Goal: Information Seeking & Learning: Learn about a topic

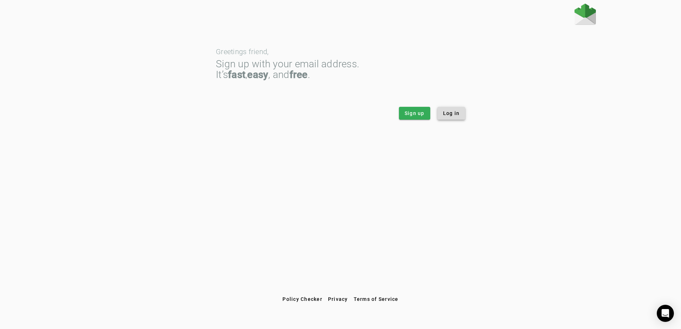
click at [454, 110] on span at bounding box center [451, 113] width 28 height 17
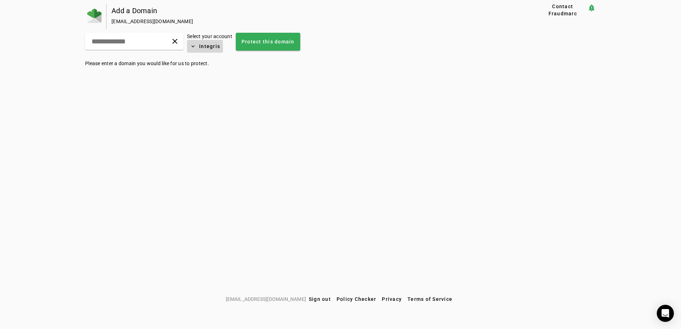
click at [220, 47] on span "Integris" at bounding box center [209, 46] width 21 height 7
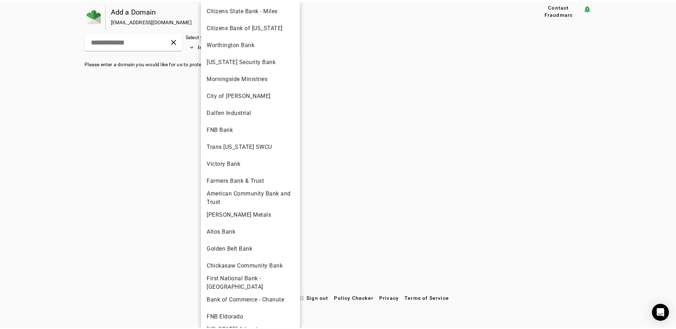
scroll to position [1639, 0]
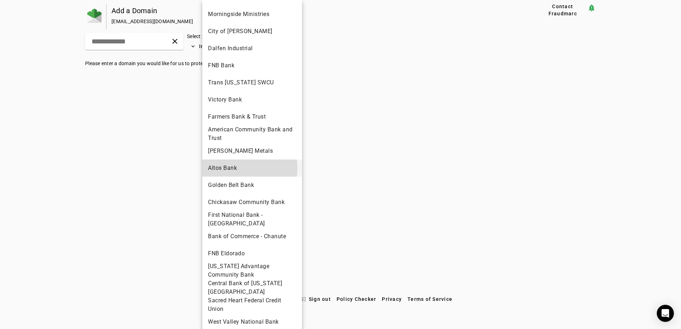
click at [228, 164] on span "Altos Bank" at bounding box center [252, 168] width 88 height 9
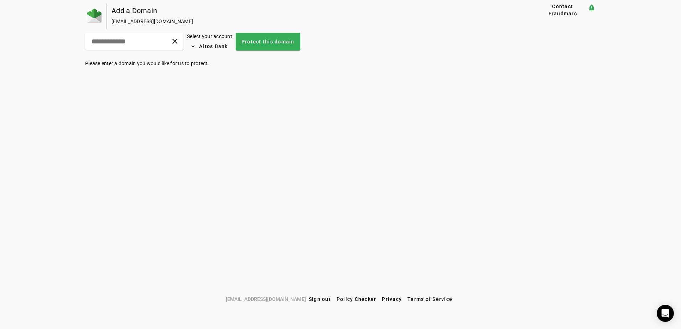
click at [185, 125] on div "Add a Domain [EMAIL_ADDRESS][DOMAIN_NAME] Contact Fraudmarc notification_import…" at bounding box center [340, 148] width 681 height 289
click at [228, 48] on span "Altos Bank" at bounding box center [213, 46] width 29 height 7
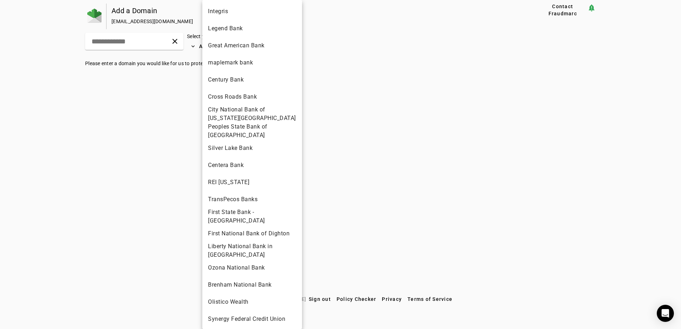
click at [138, 99] on div at bounding box center [340, 164] width 681 height 329
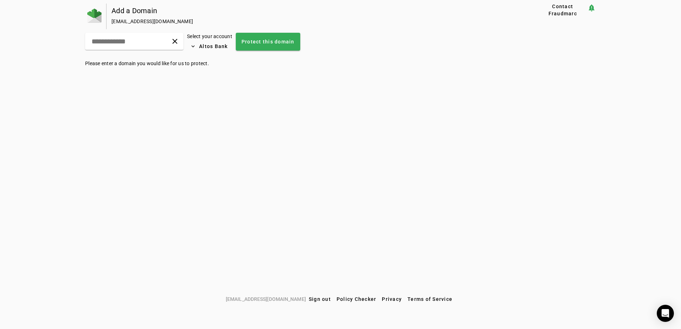
click at [102, 20] on div at bounding box center [95, 17] width 21 height 26
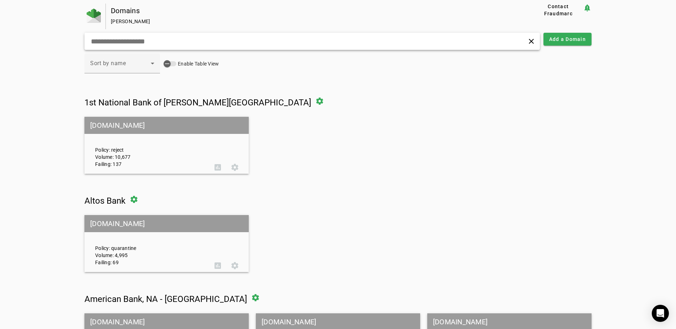
click at [374, 43] on div "clear" at bounding box center [311, 41] width 455 height 17
click at [104, 240] on div "Policy: quarantine Volume: 4,995 Failing: 69" at bounding box center [149, 244] width 119 height 45
click at [104, 224] on mat-grid-tile-header "[DOMAIN_NAME]" at bounding box center [166, 223] width 164 height 17
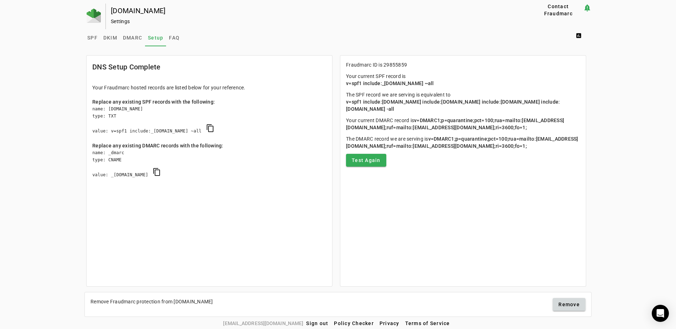
click at [104, 224] on mat-card "DNS Setup Complete Your Fraudmarc hosted records are listed below for your refe…" at bounding box center [209, 171] width 246 height 232
click at [87, 39] on span "SPF" at bounding box center [92, 37] width 10 height 5
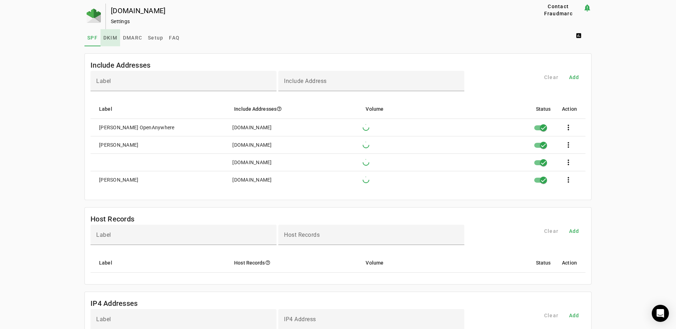
click at [107, 38] on span "DKIM" at bounding box center [110, 37] width 14 height 5
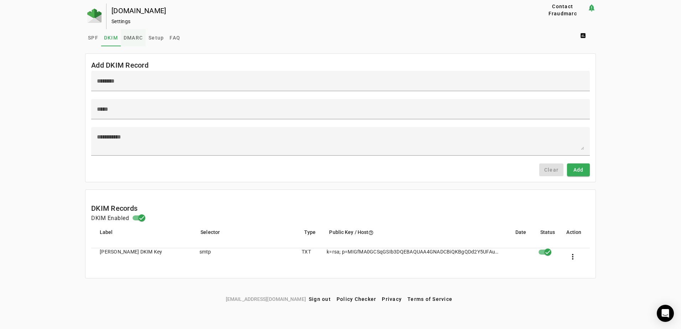
click at [133, 39] on span "DMARC" at bounding box center [133, 37] width 19 height 5
